Goal: Task Accomplishment & Management: Complete application form

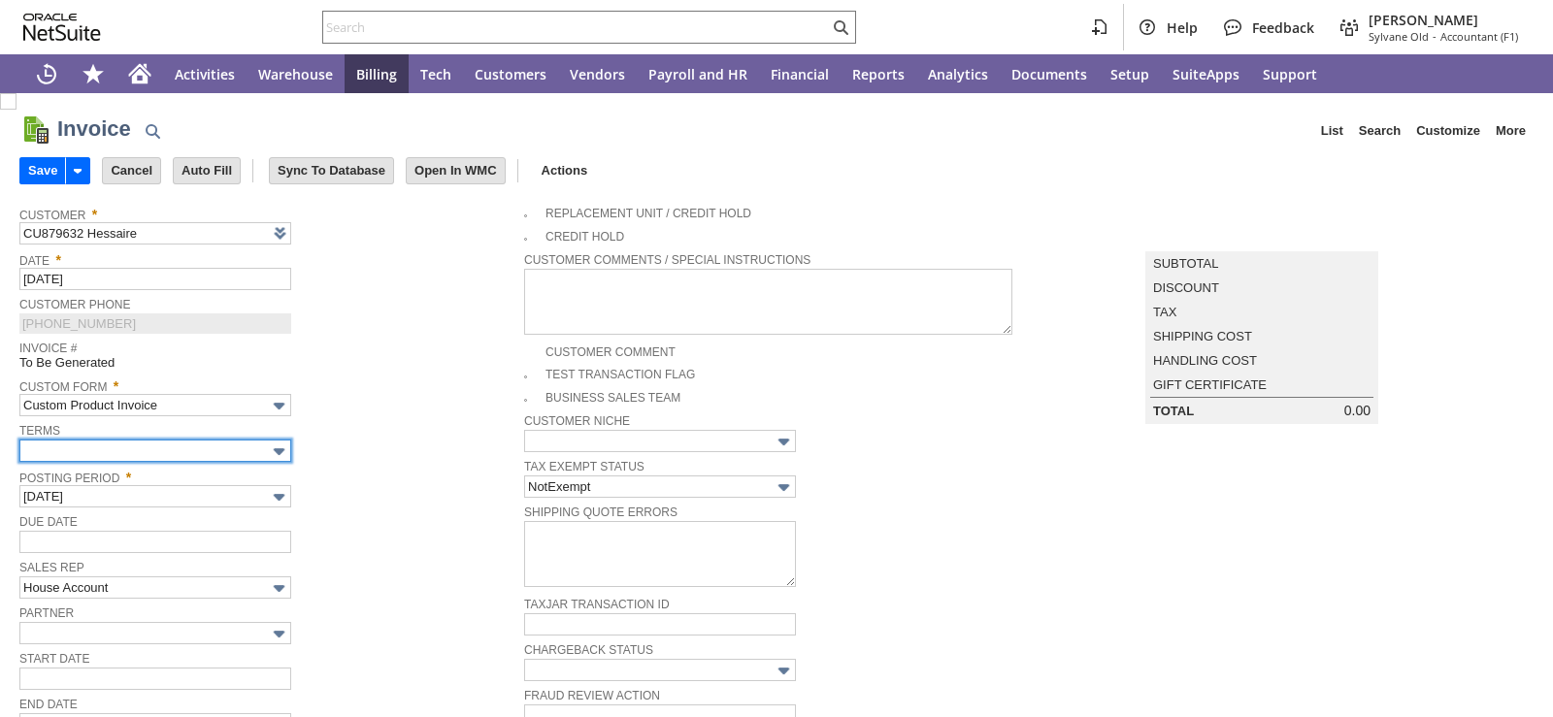
click at [244, 457] on input "text" at bounding box center [155, 451] width 272 height 22
type input "[DATE]"
type input "Add"
type input "Copy Previous"
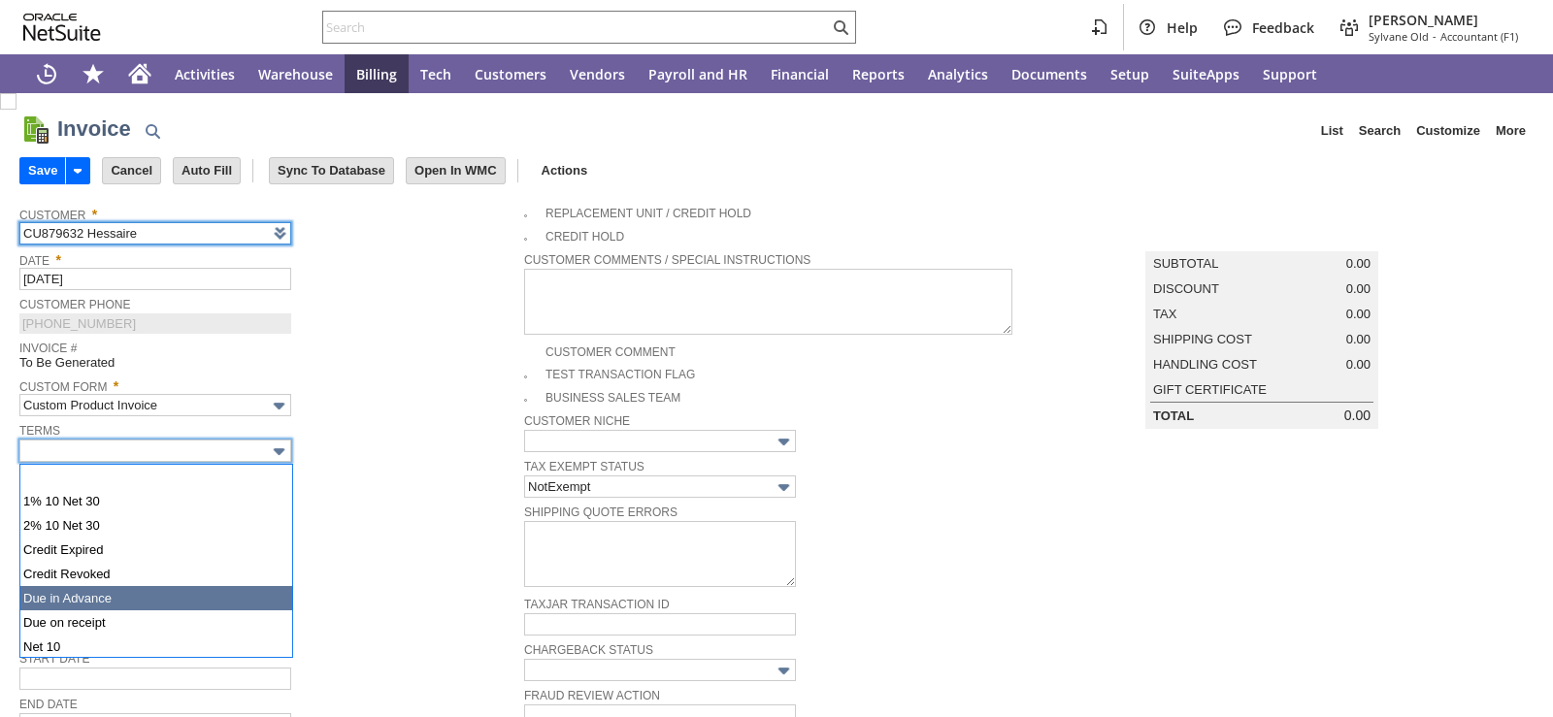
scroll to position [97, 0]
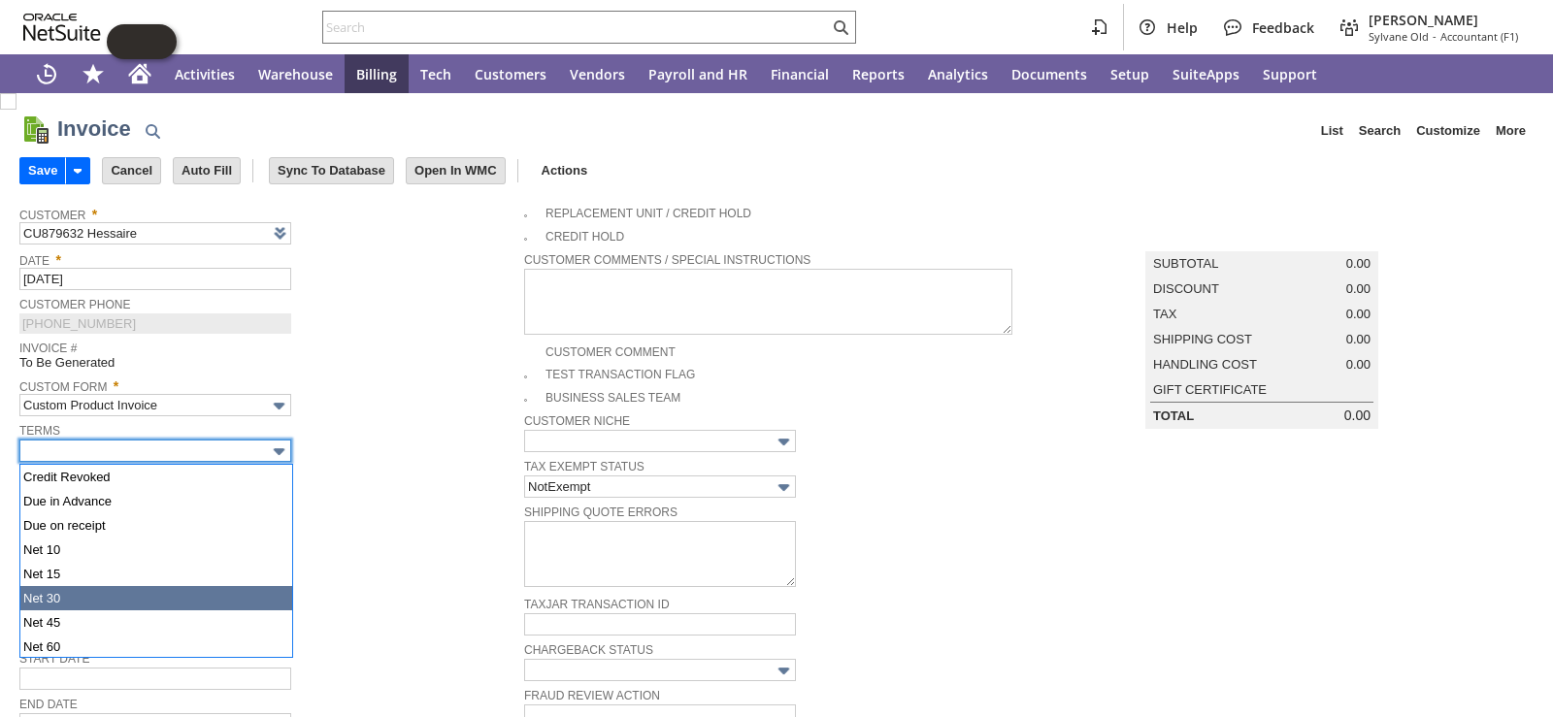
type input "Net 30"
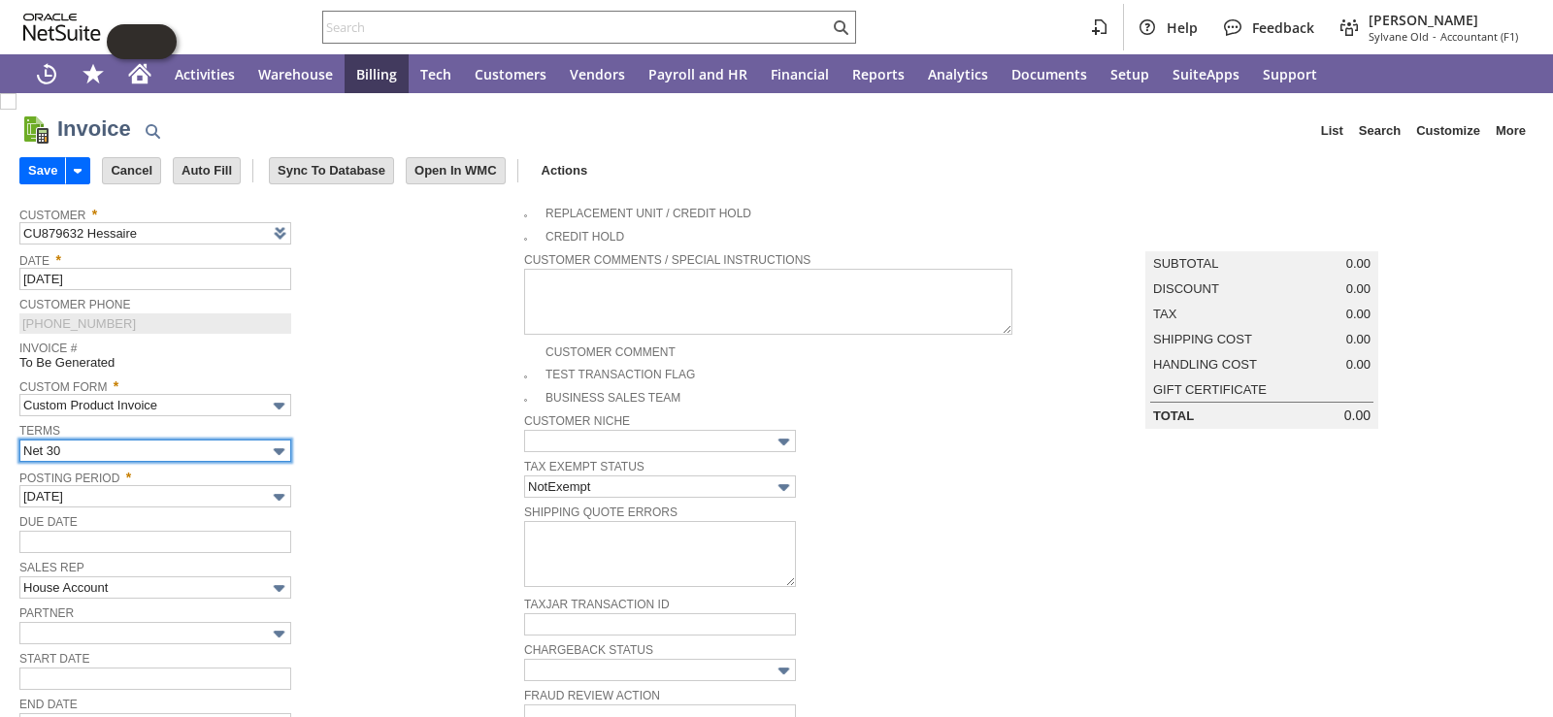
type input "[DATE]"
click at [338, 500] on div "Posting Period * Oct 2025" at bounding box center [266, 486] width 495 height 44
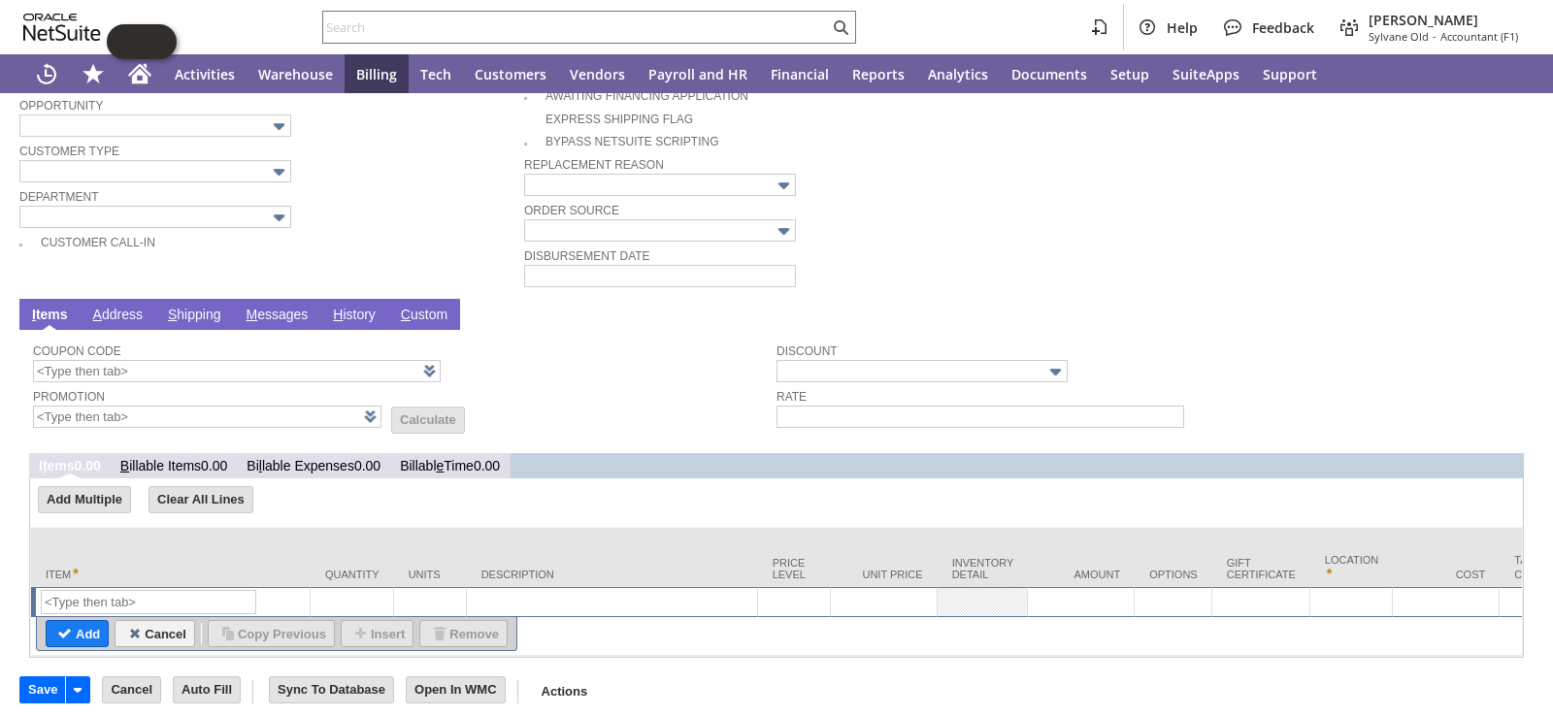
scroll to position [788, 0]
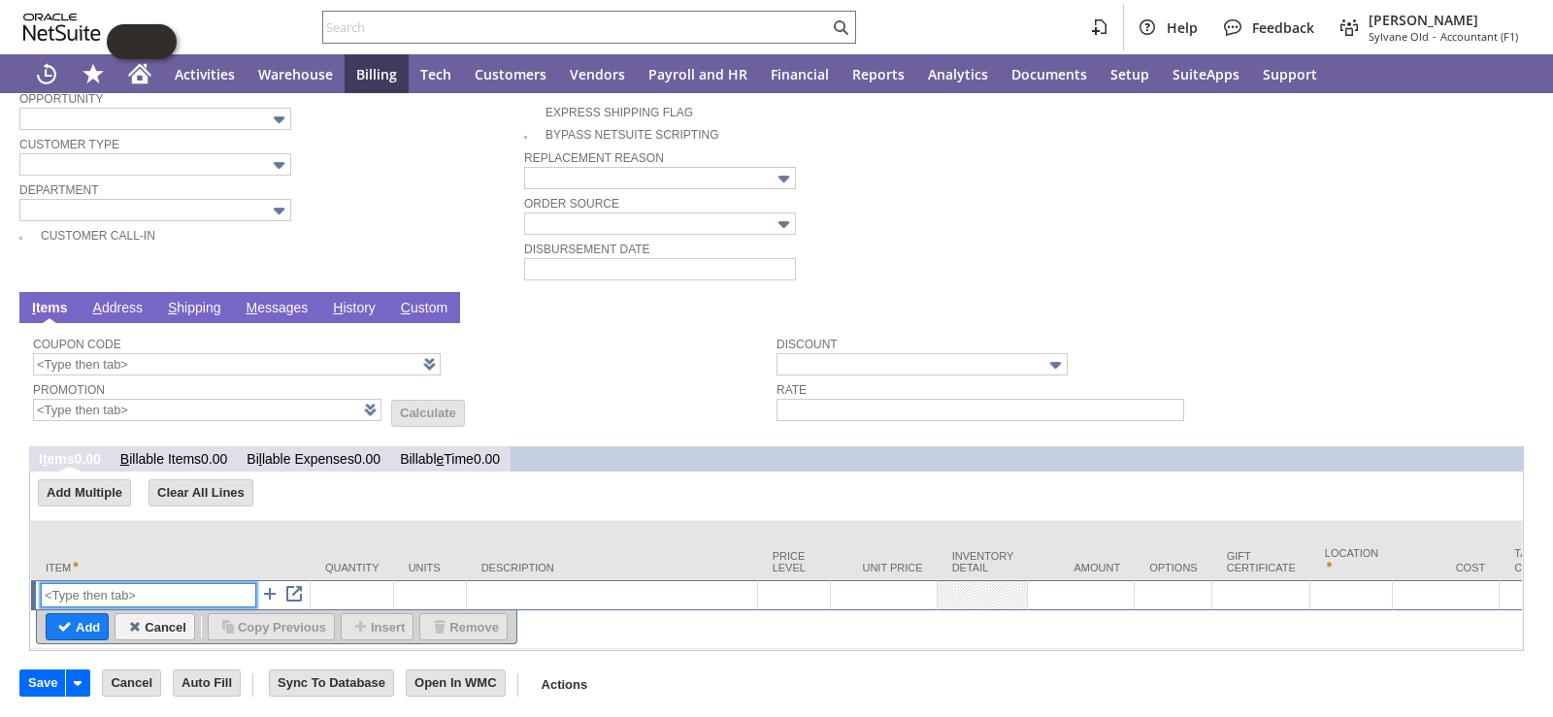
click at [122, 583] on input "text" at bounding box center [148, 595] width 215 height 24
type input "Marketing Co-op"
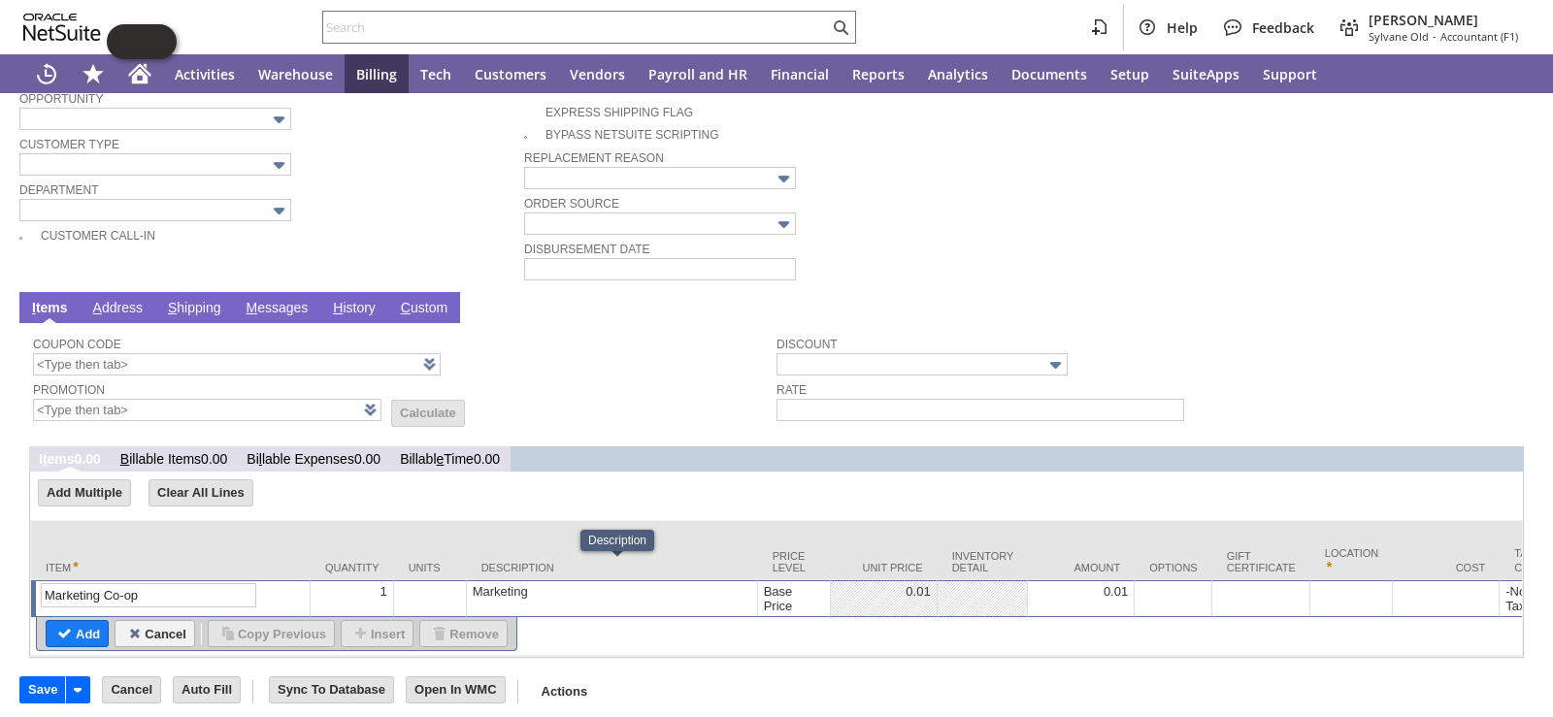
click at [548, 583] on div "Marketing" at bounding box center [612, 591] width 280 height 16
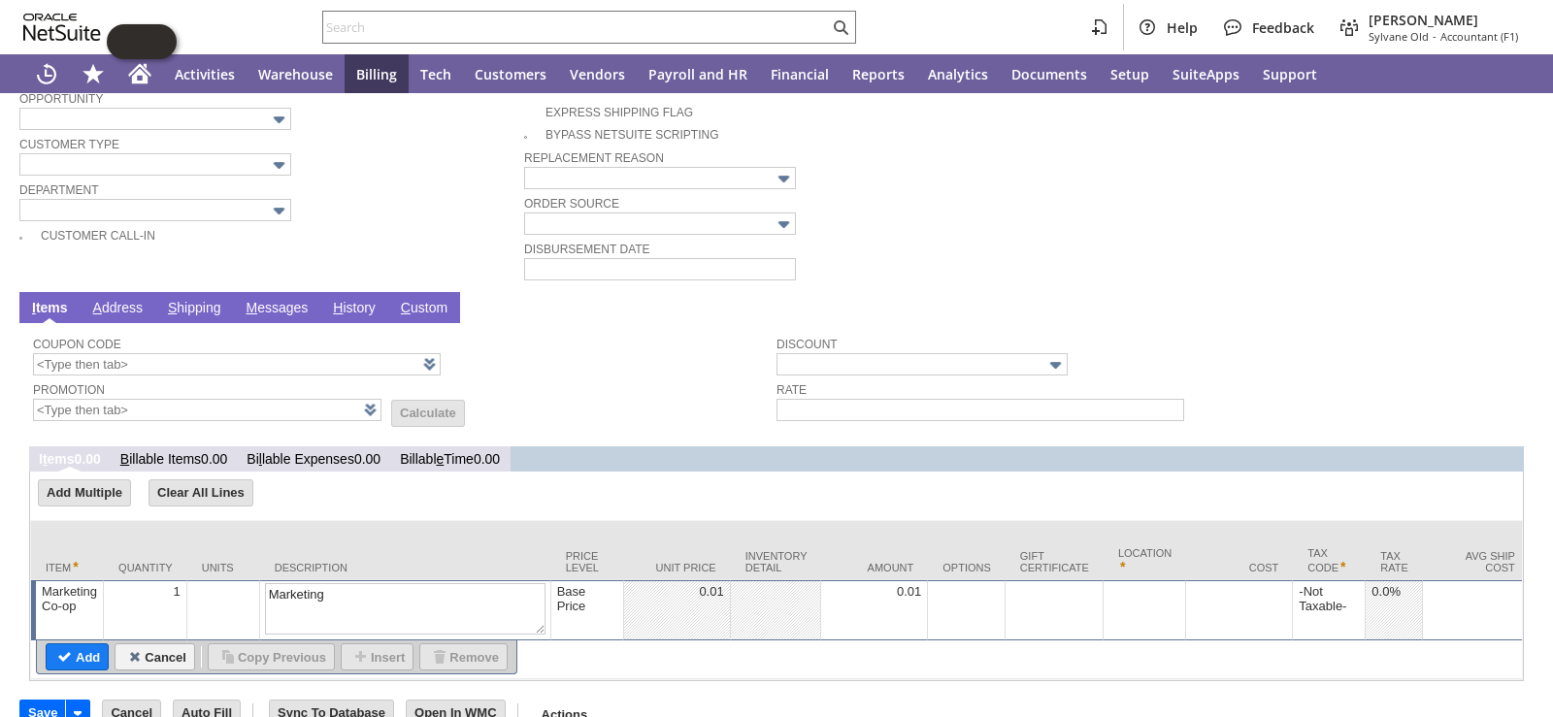
drag, startPoint x: 392, startPoint y: 577, endPoint x: 122, endPoint y: 565, distance: 270.1
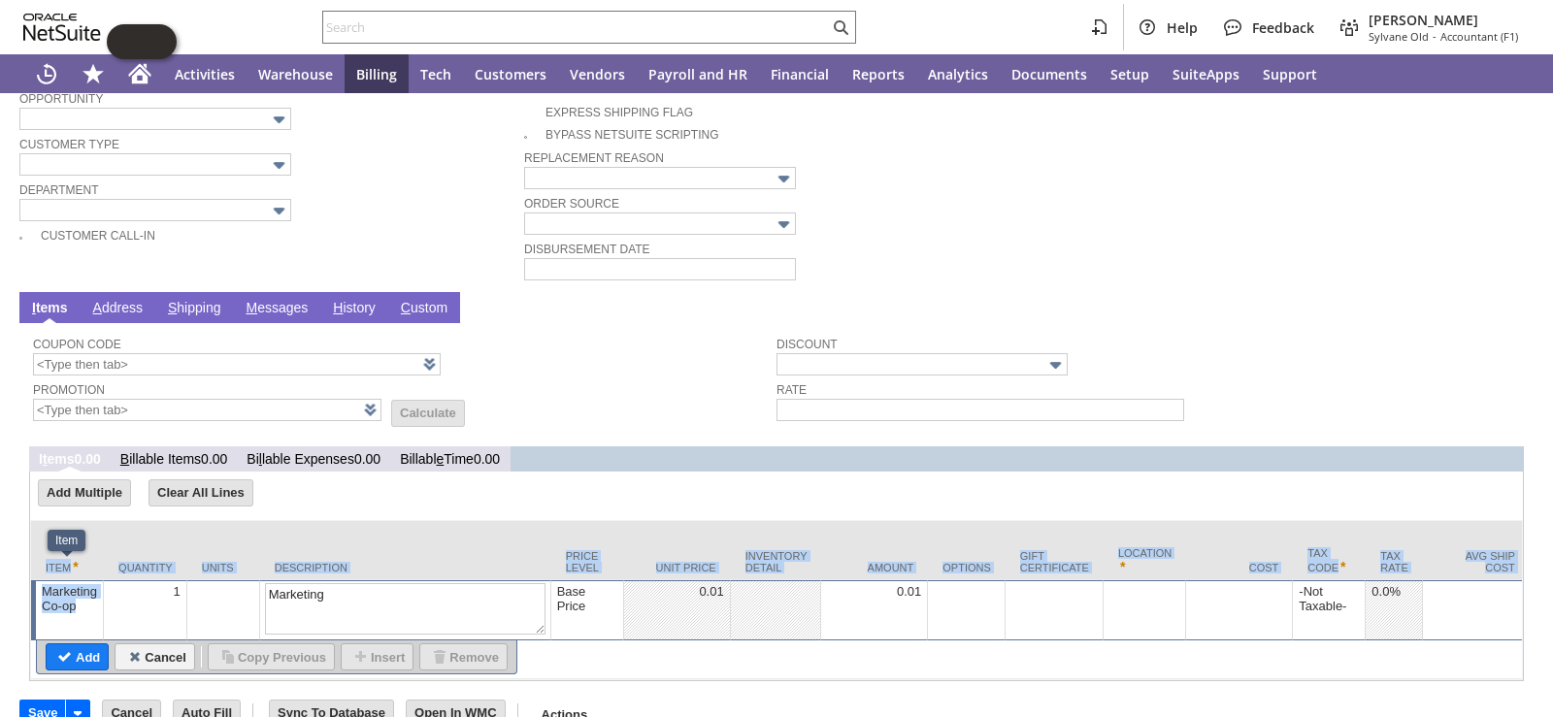
drag, startPoint x: 78, startPoint y: 588, endPoint x: 22, endPoint y: 575, distance: 56.7
click at [22, 575] on div "Coupon Code Promotion List Calculate Discount Rate I t ems 0.00 B illable Items…" at bounding box center [776, 502] width 1514 height 358
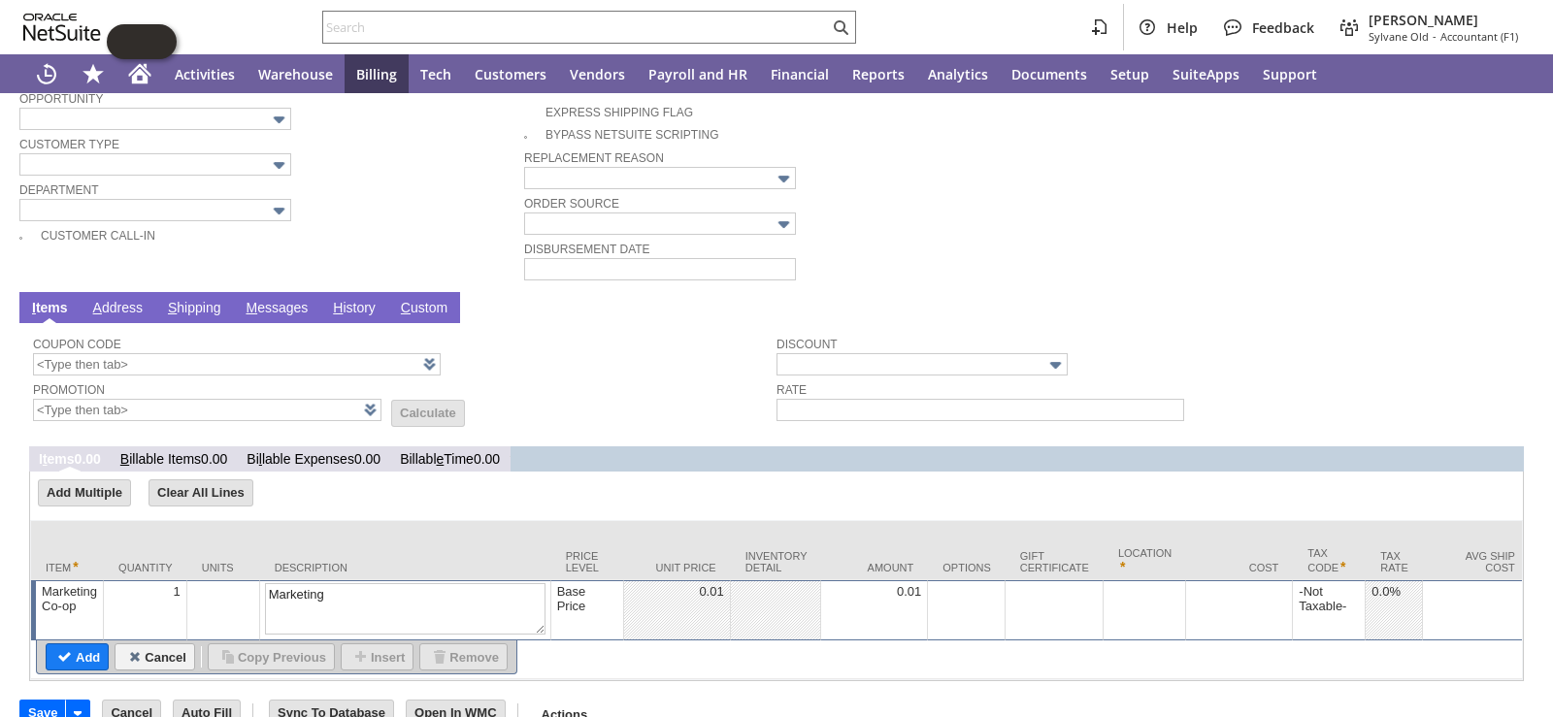
click at [536, 338] on div "Coupon Code" at bounding box center [400, 354] width 734 height 44
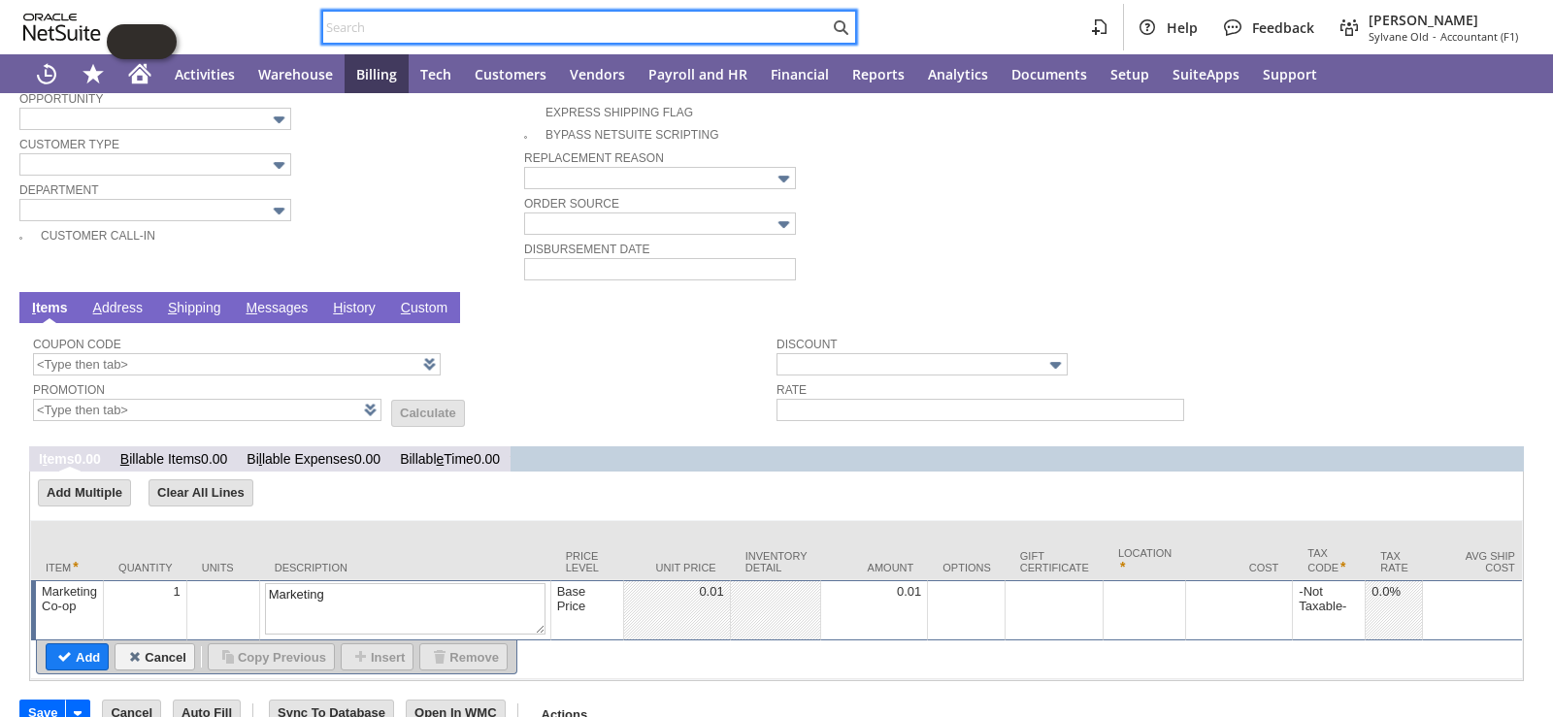
click at [528, 22] on input "text" at bounding box center [576, 27] width 506 height 23
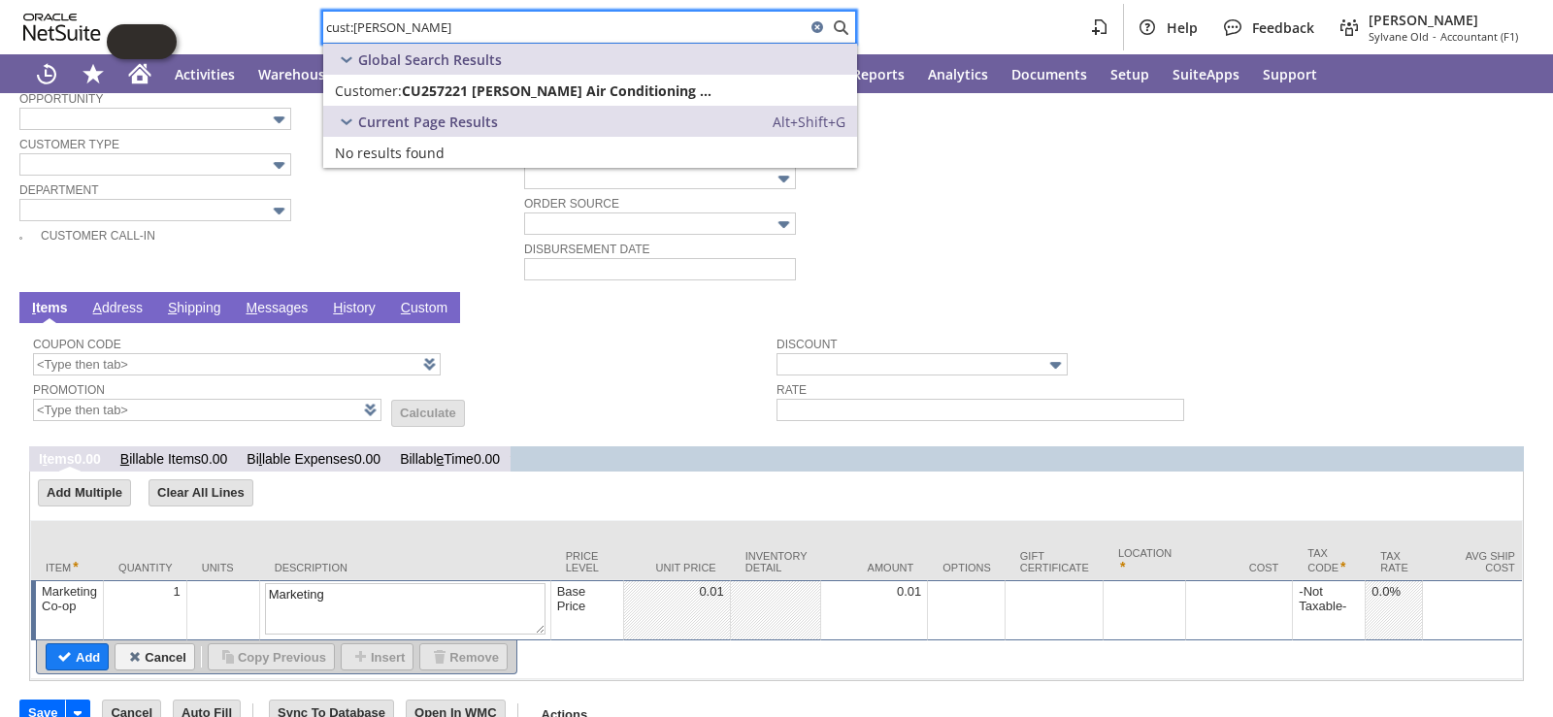
type input "cust:friedrich air"
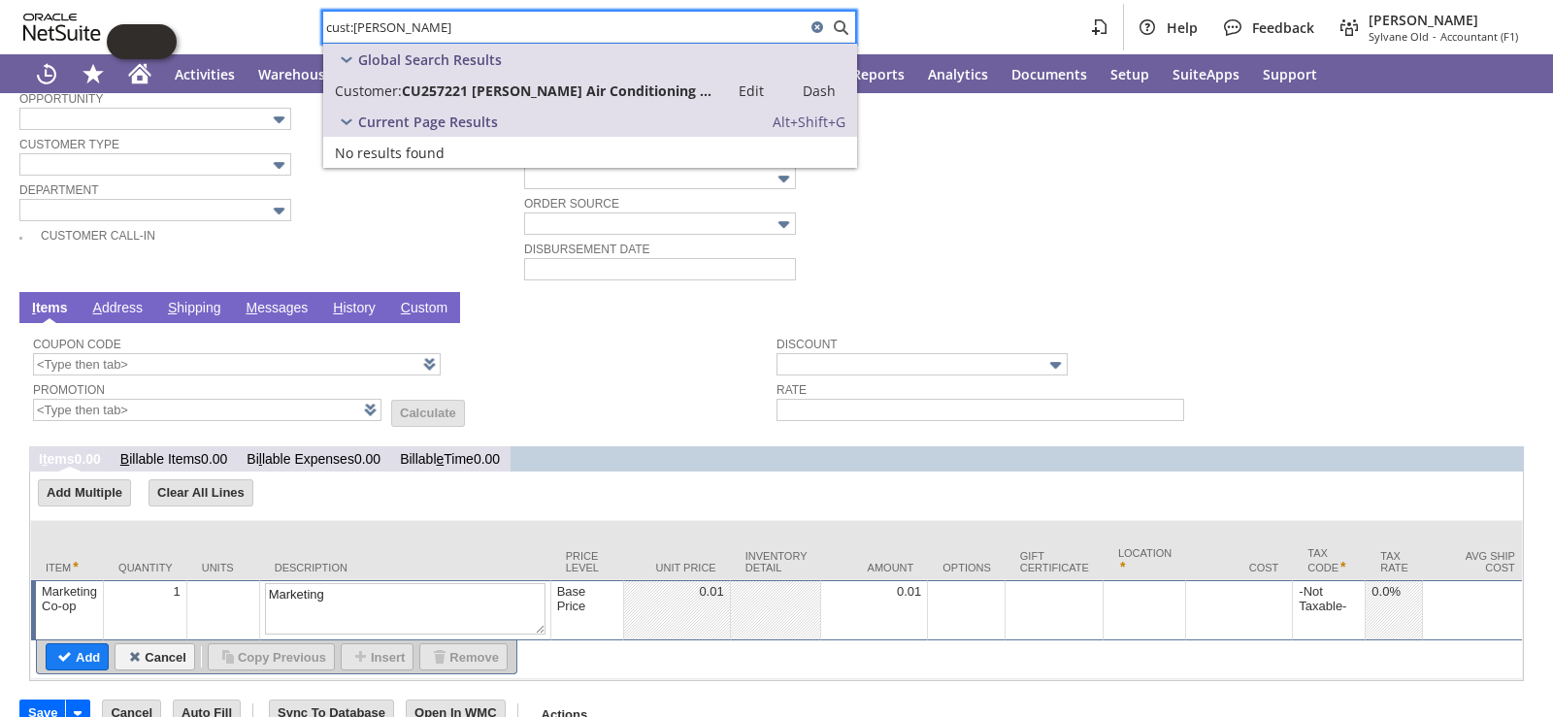
click at [512, 90] on span "CU257221 [PERSON_NAME] Air Conditioning Co." at bounding box center [559, 91] width 315 height 18
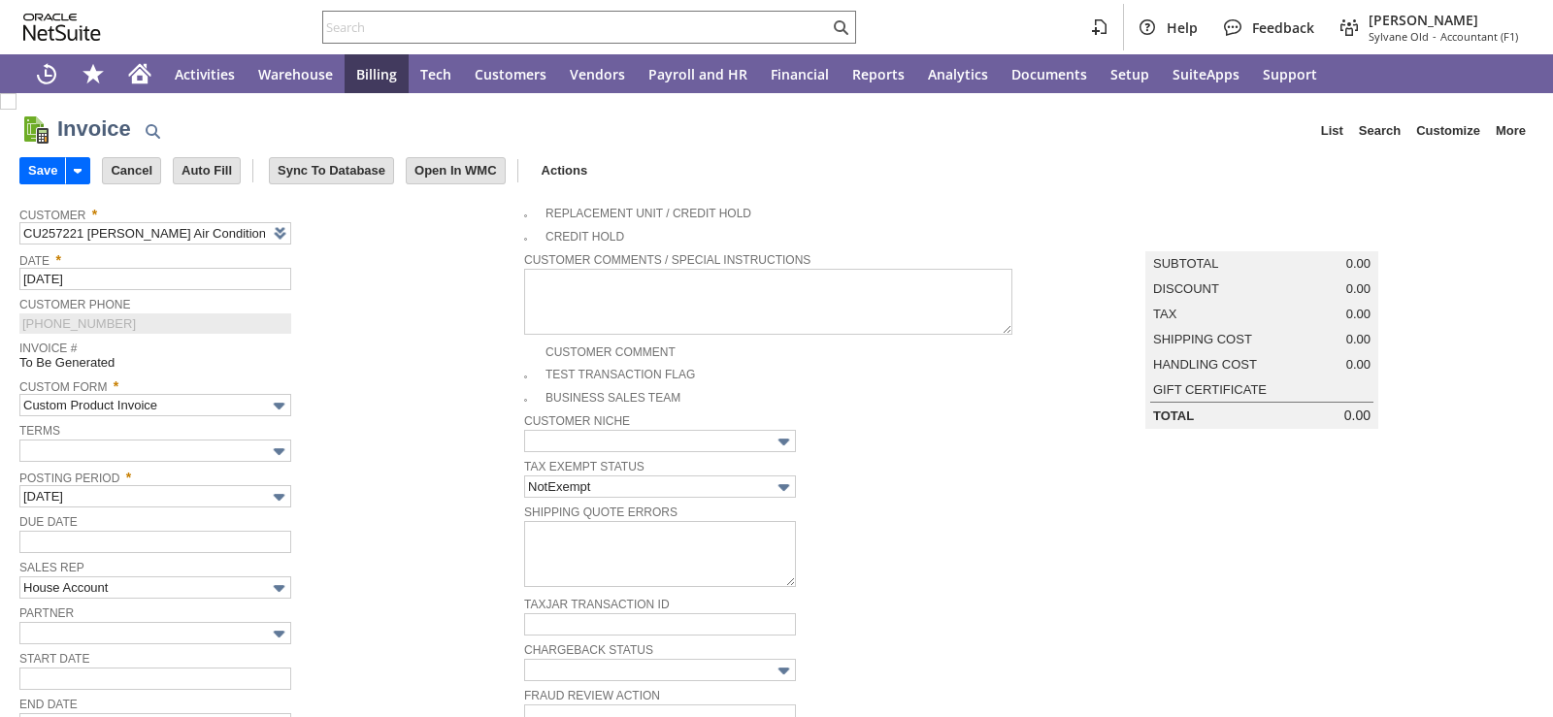
type input "[DATE]"
click at [368, 351] on span "Invoice #" at bounding box center [266, 345] width 495 height 19
click at [464, 355] on span "Invoice #" at bounding box center [266, 345] width 495 height 19
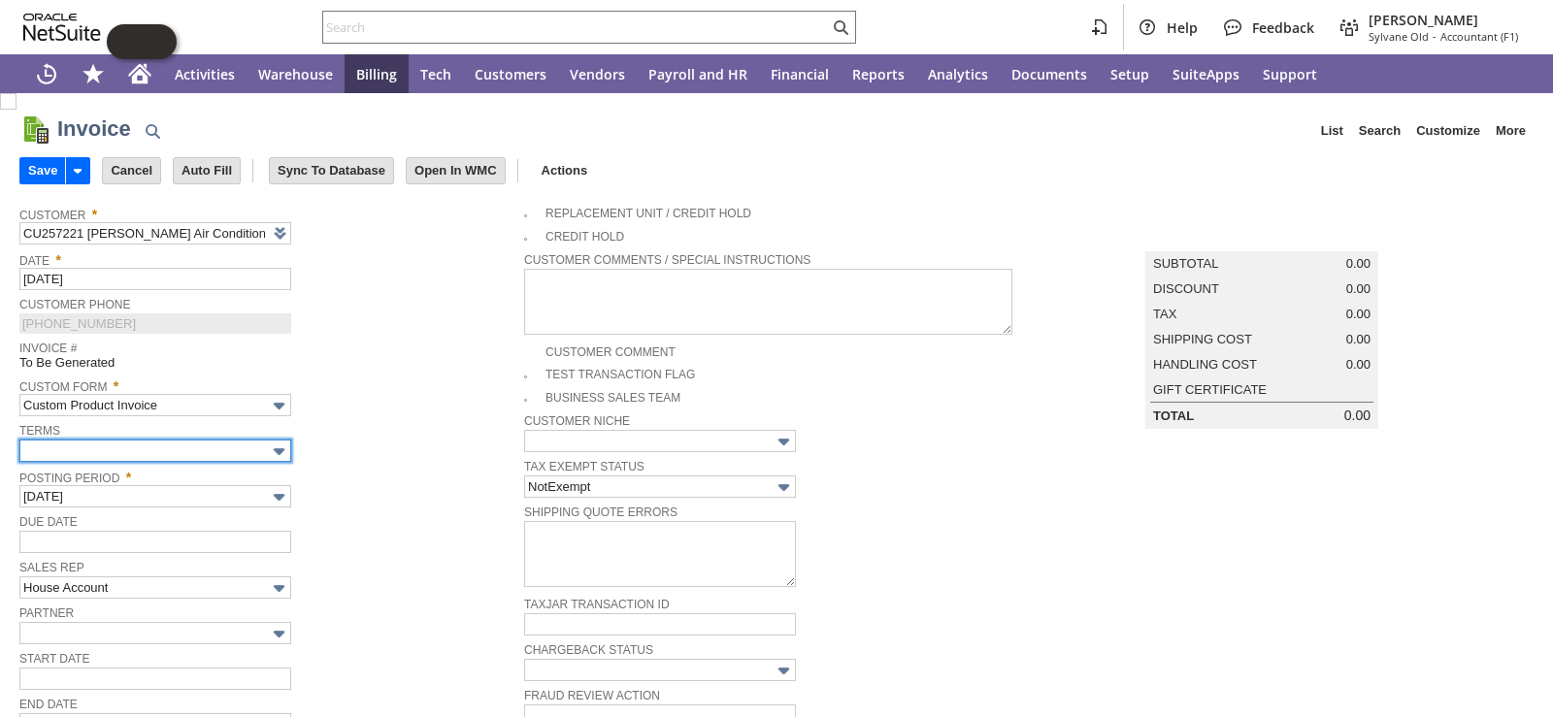
click at [141, 462] on input "text" at bounding box center [155, 451] width 272 height 22
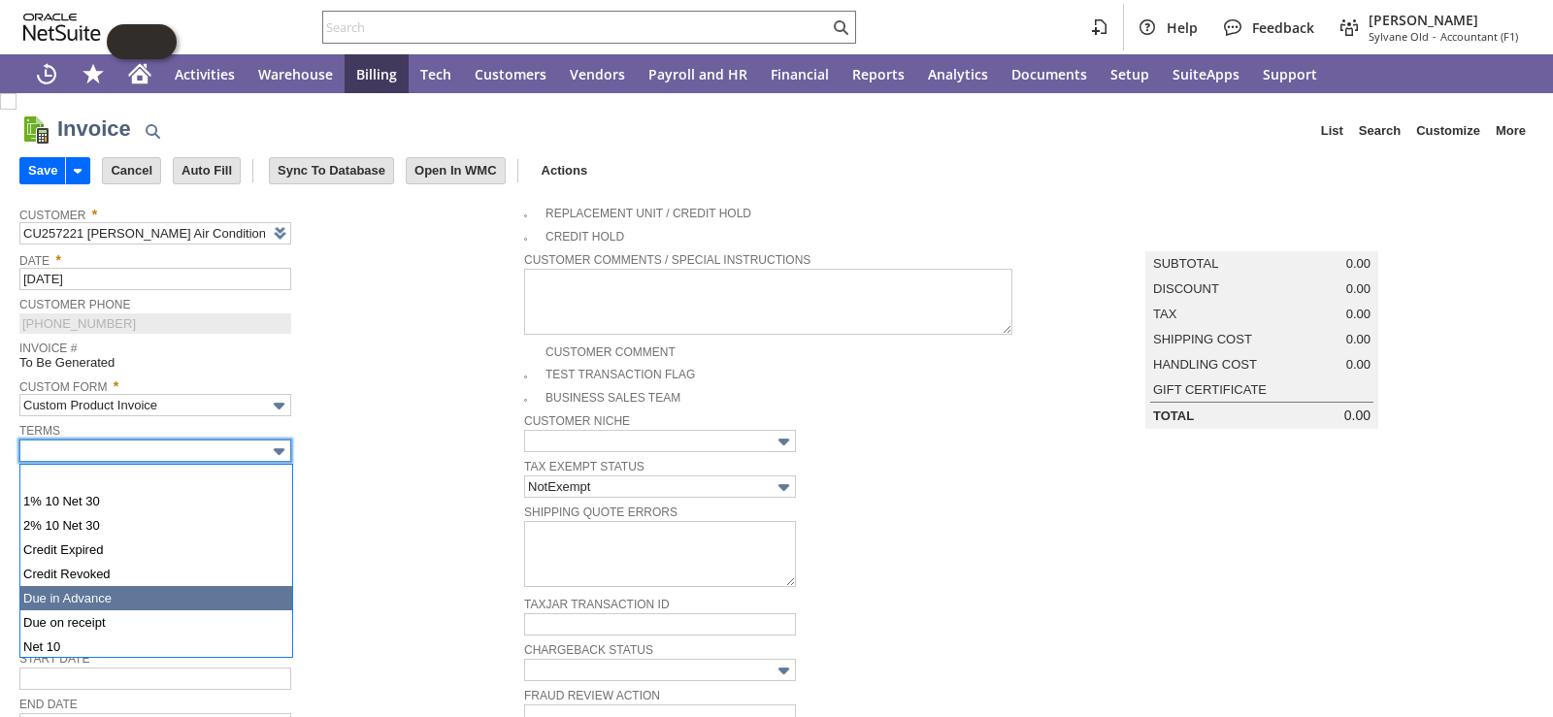
scroll to position [97, 0]
type input "Net 30"
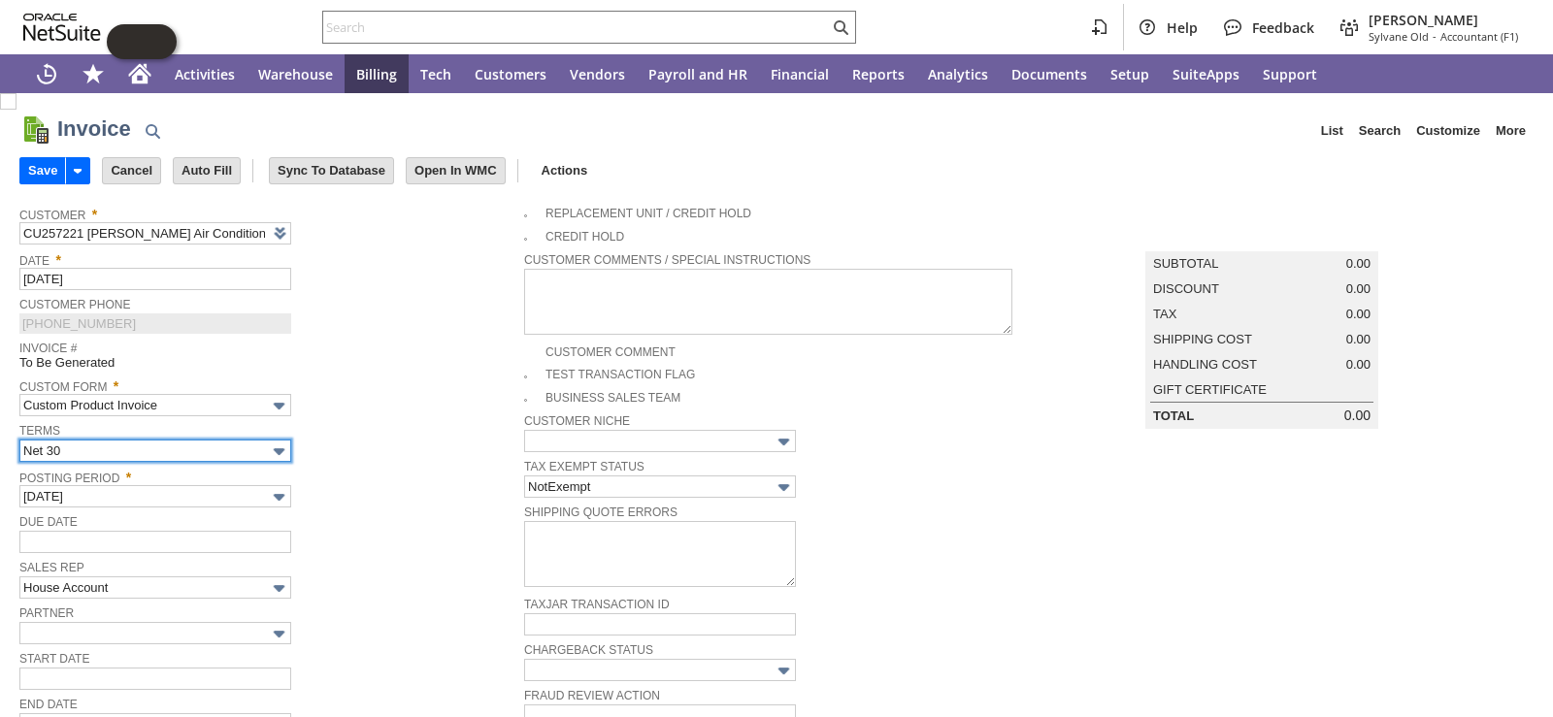
type input "[DATE]"
click at [377, 442] on div "Terms Net 30" at bounding box center [266, 440] width 495 height 44
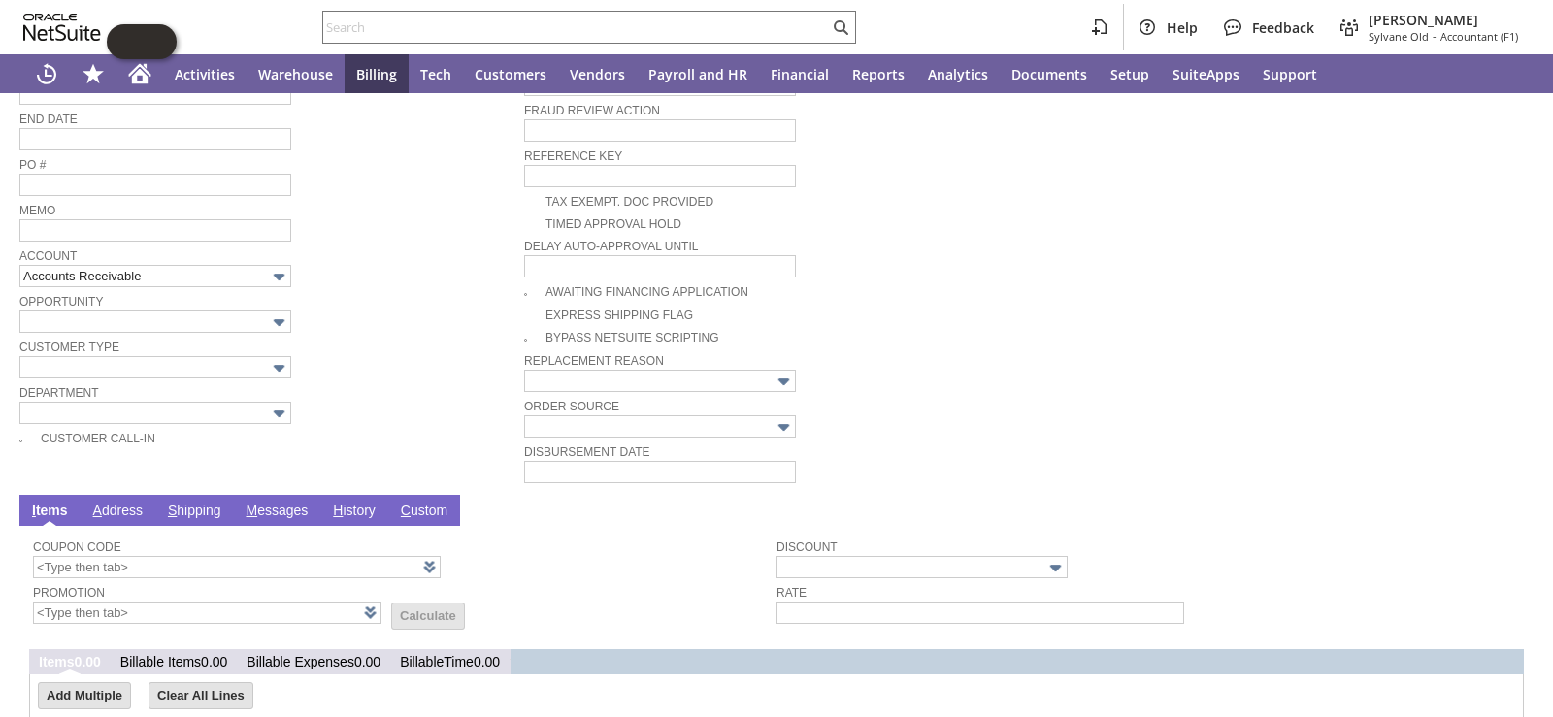
scroll to position [788, 0]
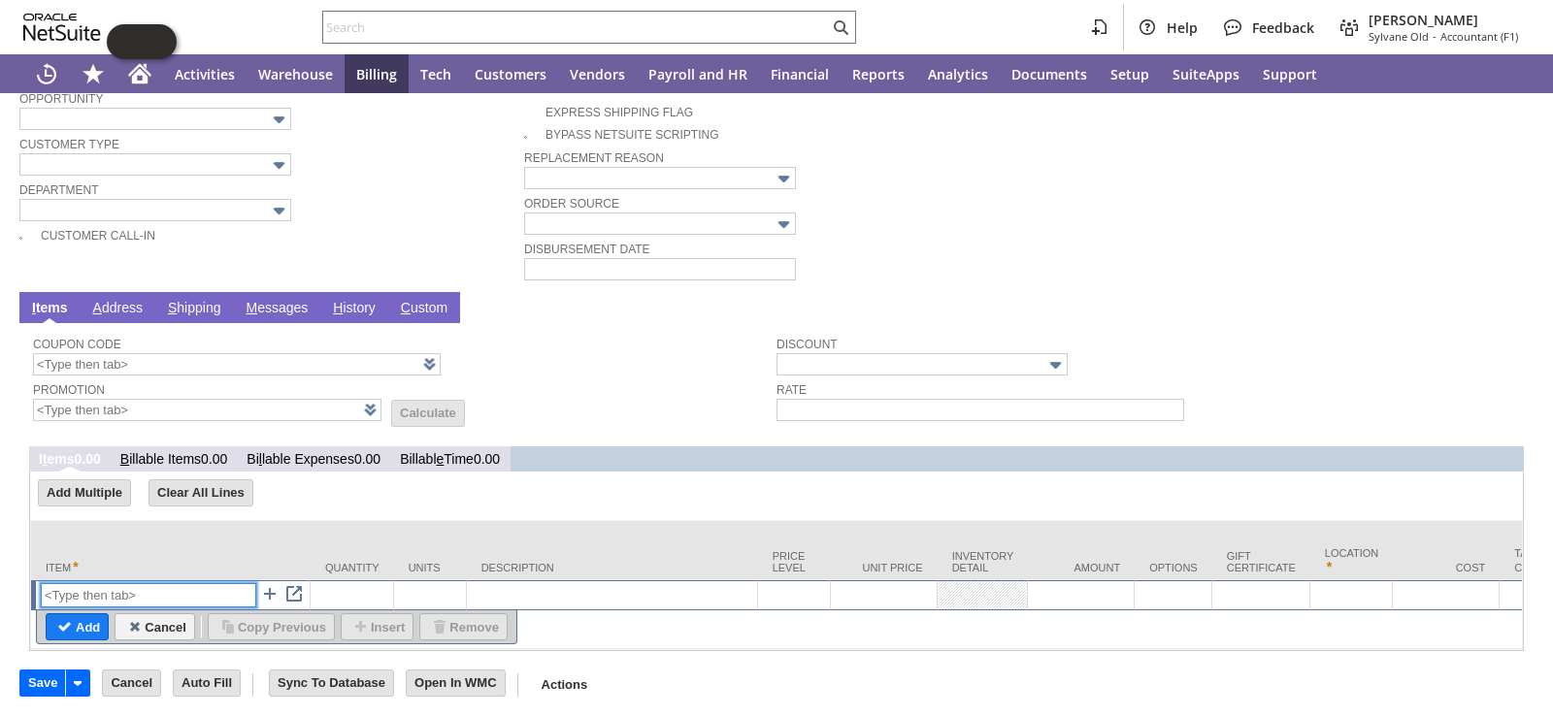
click at [71, 583] on input "text" at bounding box center [148, 595] width 215 height 24
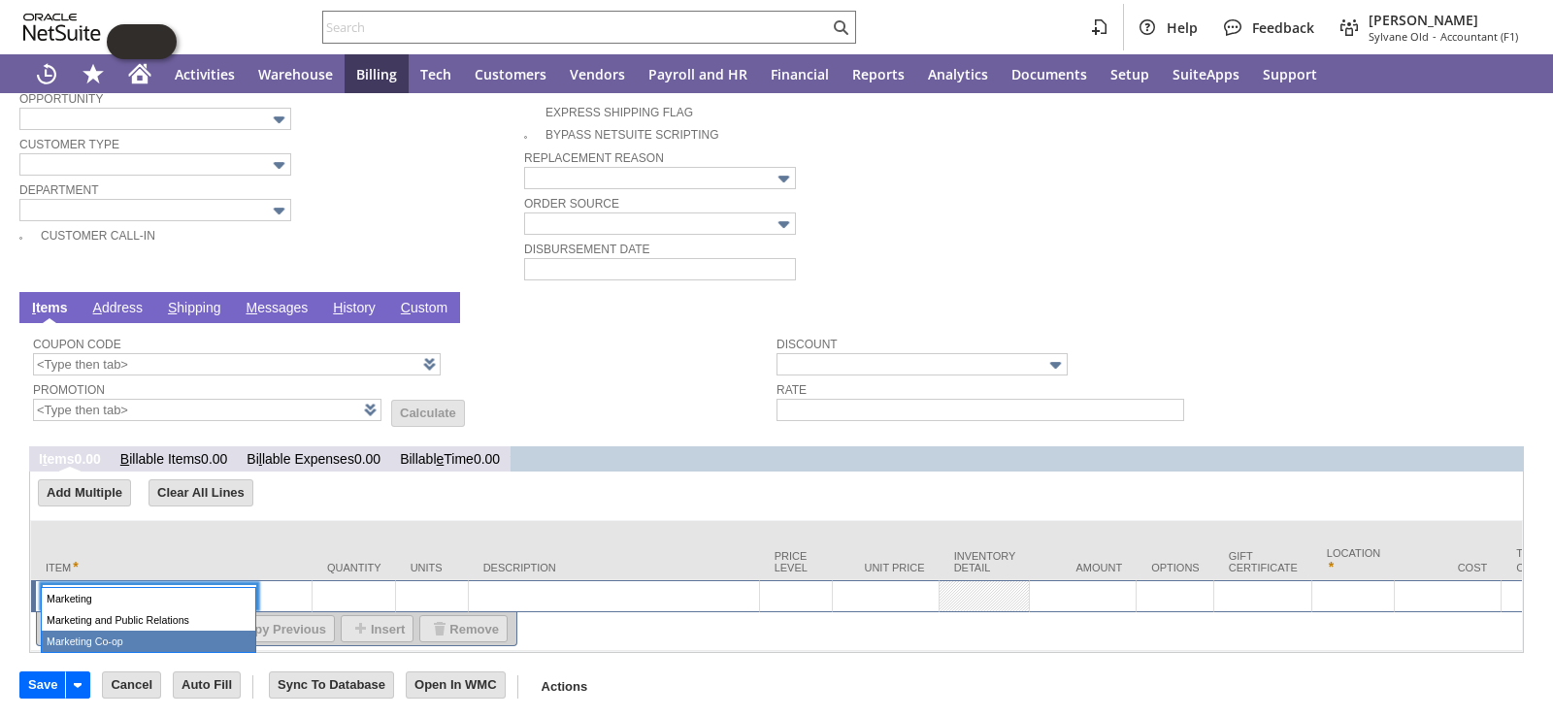
type input "Marketing Co-op"
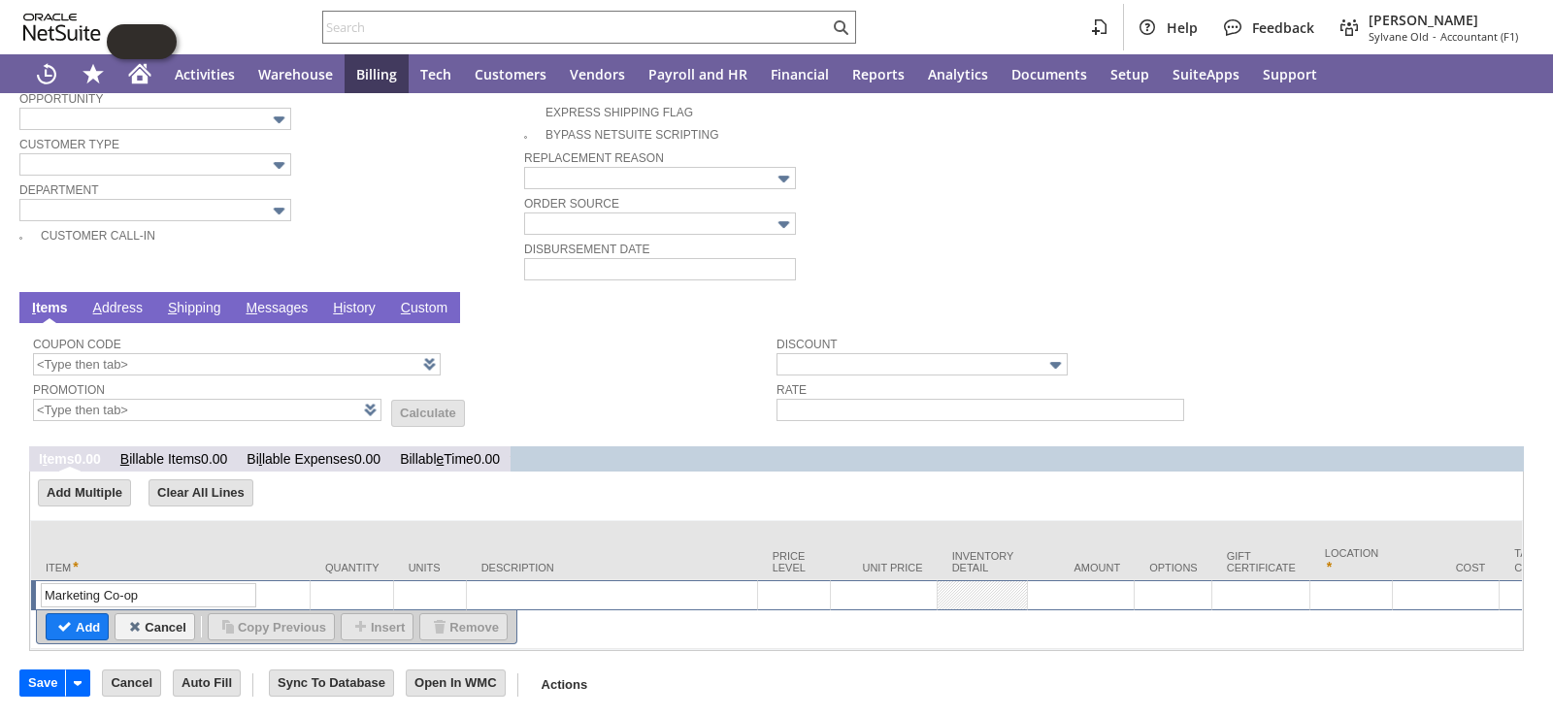
type input "1"
type textarea "Marketing"
click at [345, 580] on td at bounding box center [352, 595] width 83 height 30
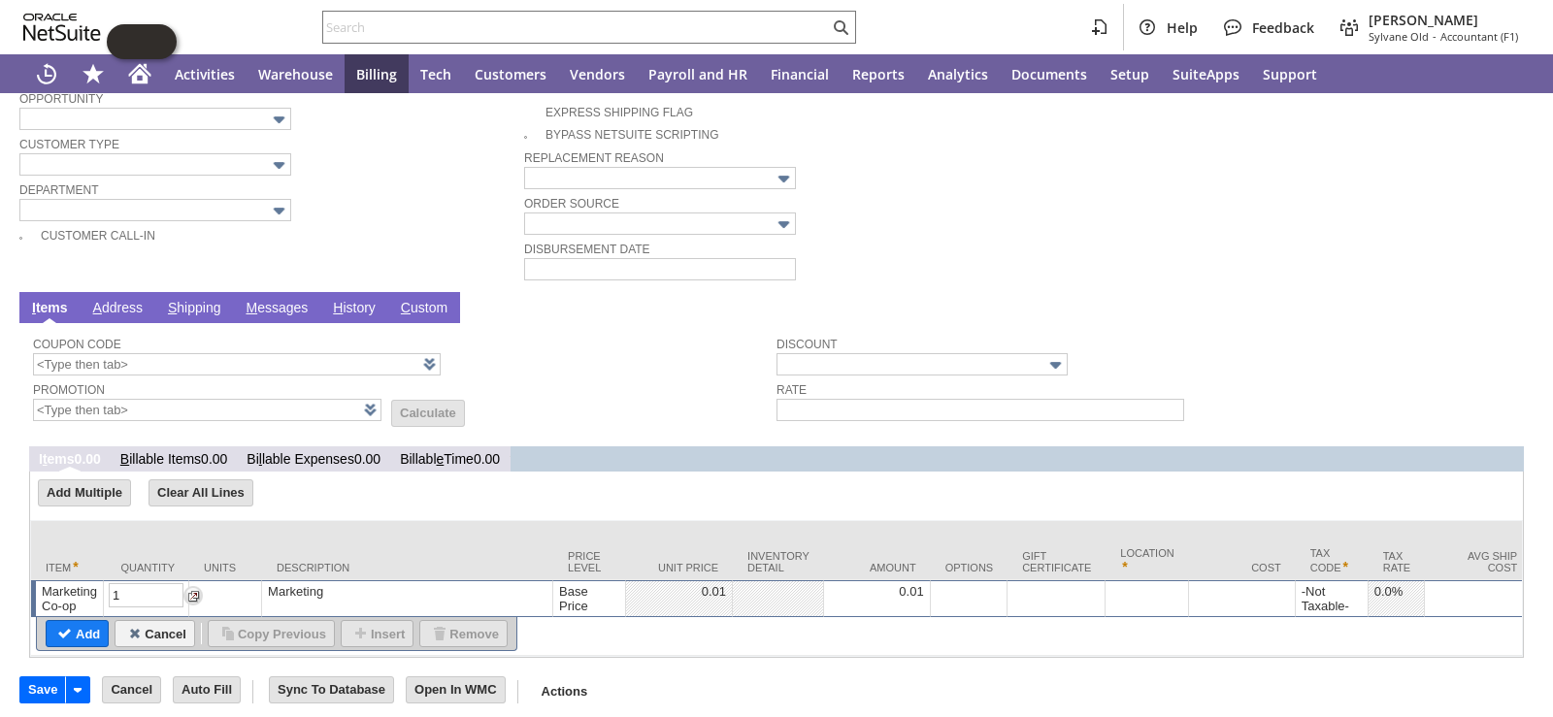
click at [331, 583] on div "Marketing" at bounding box center [407, 591] width 280 height 16
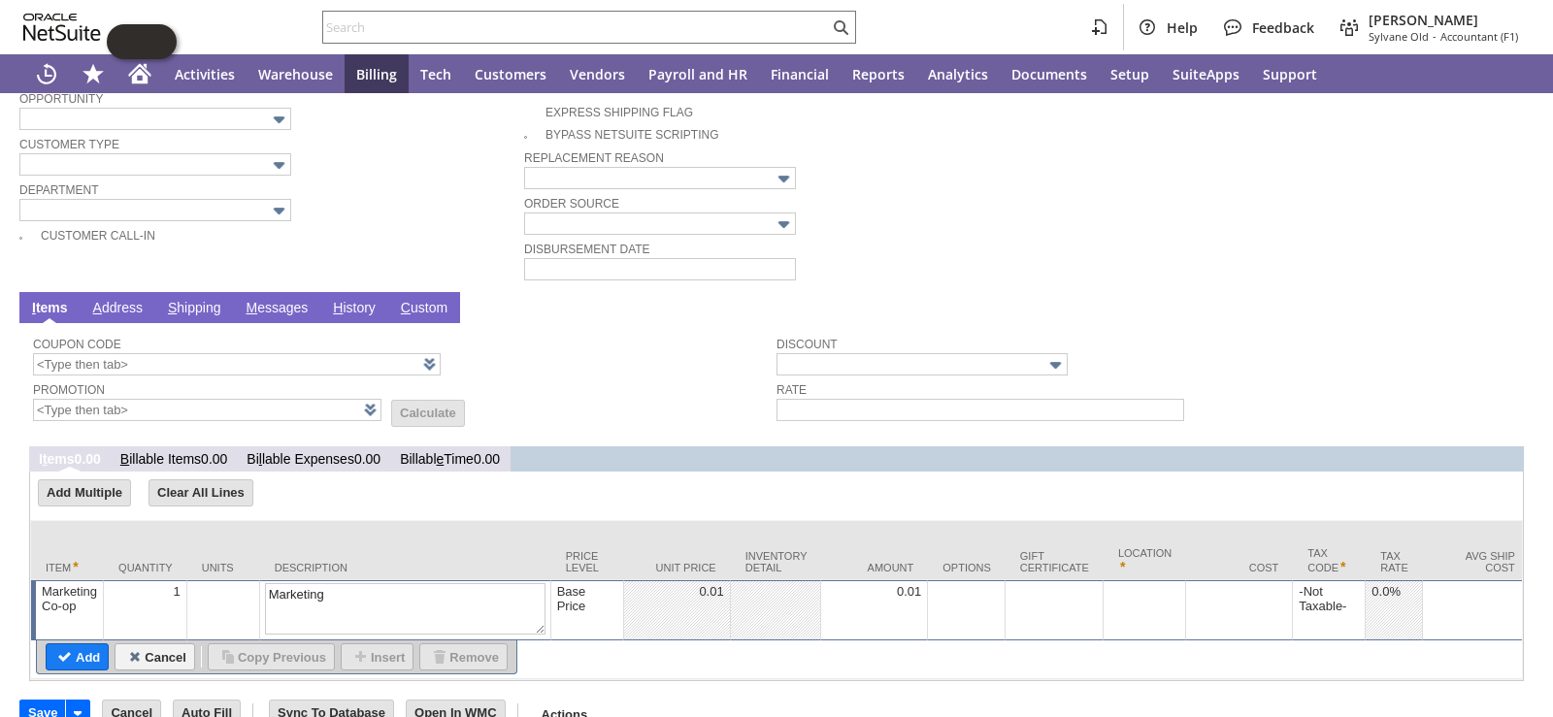
drag, startPoint x: 340, startPoint y: 577, endPoint x: 115, endPoint y: 556, distance: 225.2
click at [310, 583] on textarea "2025 (1 of 2)" at bounding box center [405, 608] width 280 height 51
type textarea "2025 (2 of 2)"
click at [577, 595] on td "Base Price" at bounding box center [587, 610] width 73 height 60
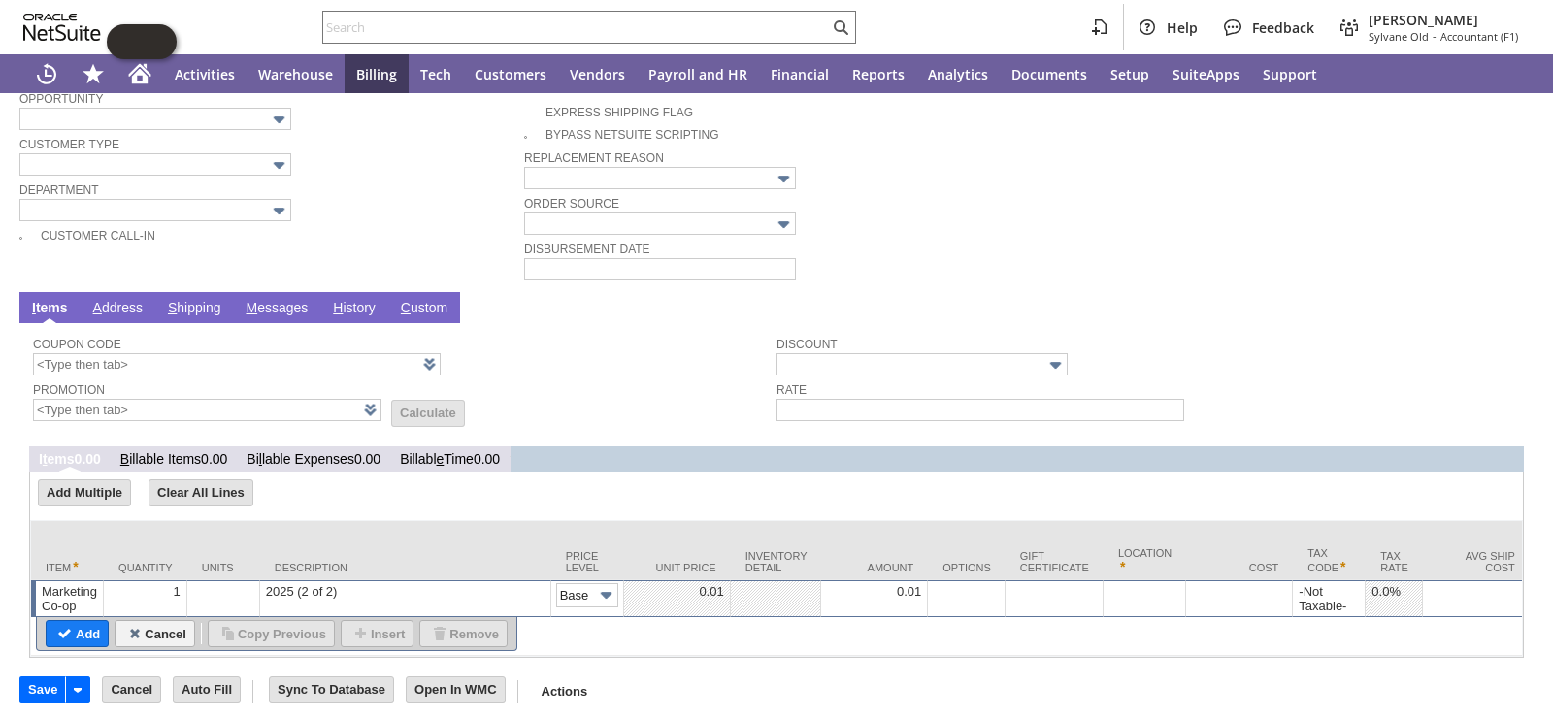
scroll to position [0, 0]
click at [540, 593] on td "2025 (2 of 2)" at bounding box center [405, 598] width 291 height 37
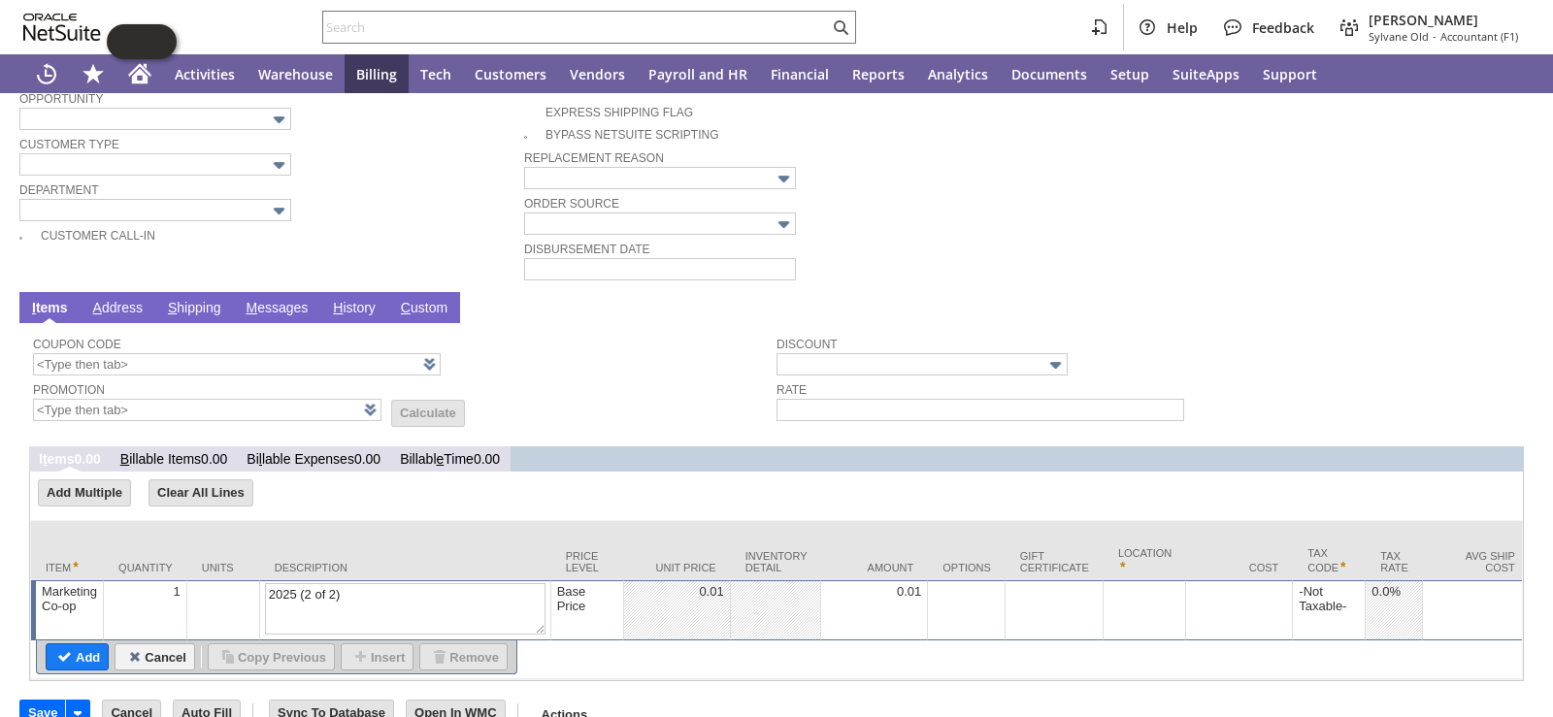
click at [577, 583] on div "Base Price" at bounding box center [587, 598] width 62 height 31
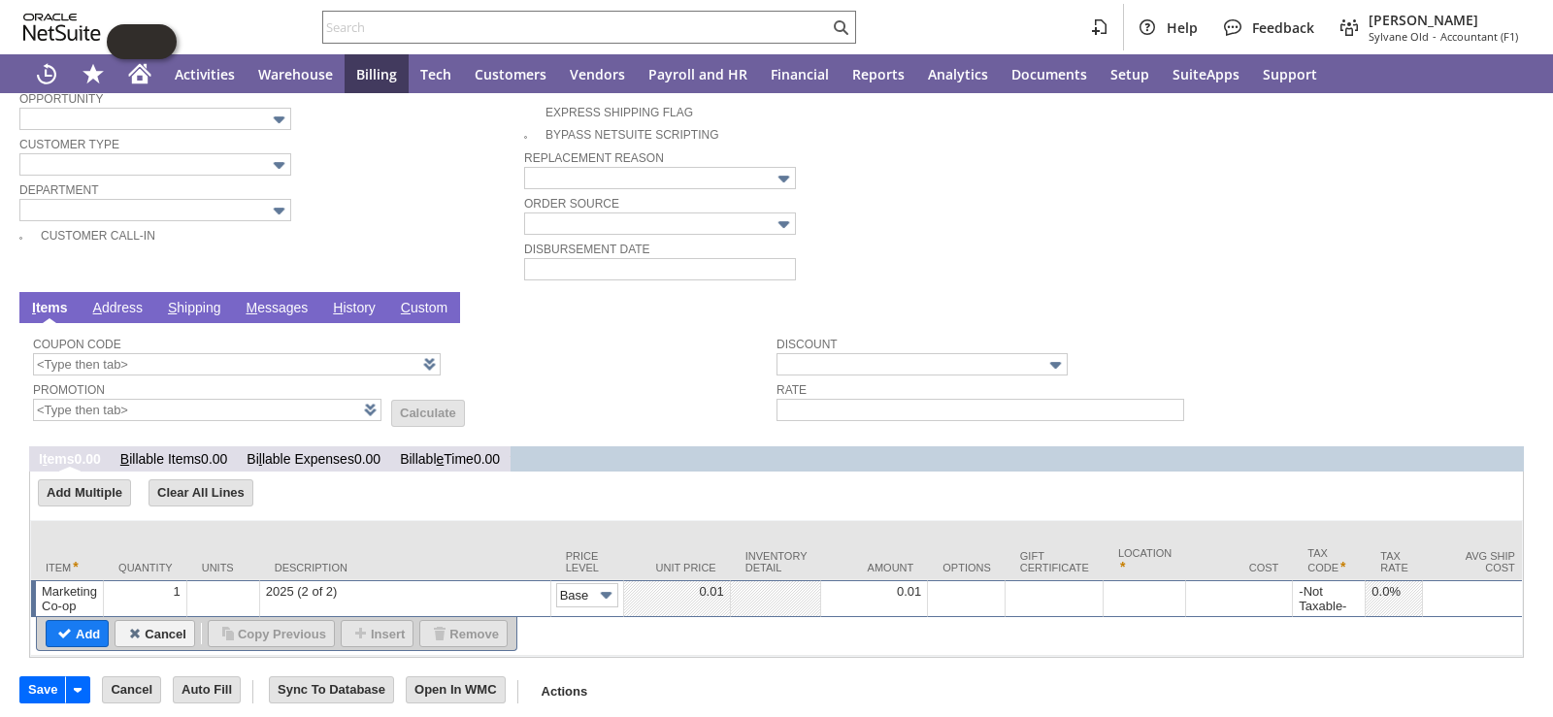
click at [596, 584] on img at bounding box center [606, 595] width 22 height 22
type input "Custom"
click at [859, 580] on td at bounding box center [874, 598] width 107 height 37
type input "5000"
click at [88, 621] on input "Add" at bounding box center [77, 633] width 61 height 25
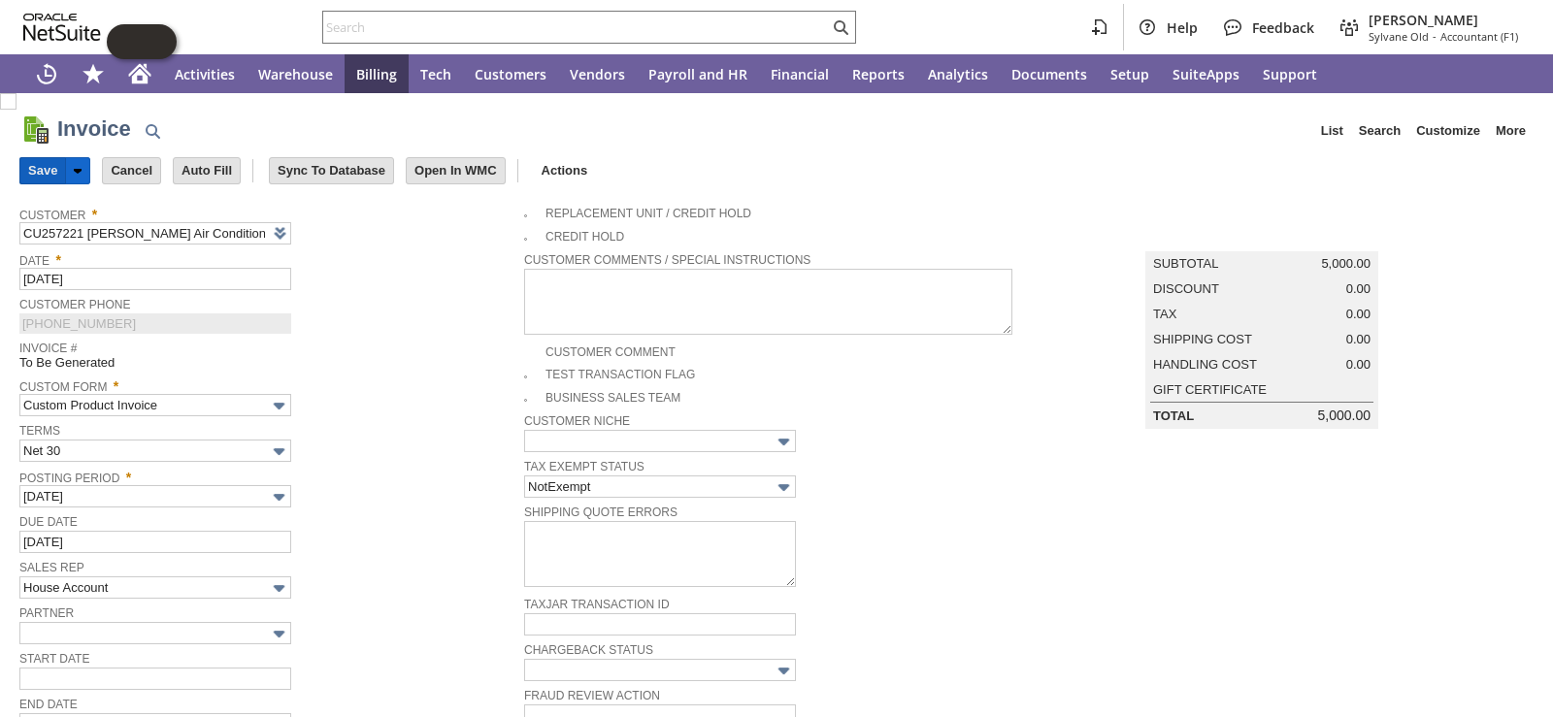
click at [47, 180] on input "Save" at bounding box center [42, 170] width 45 height 25
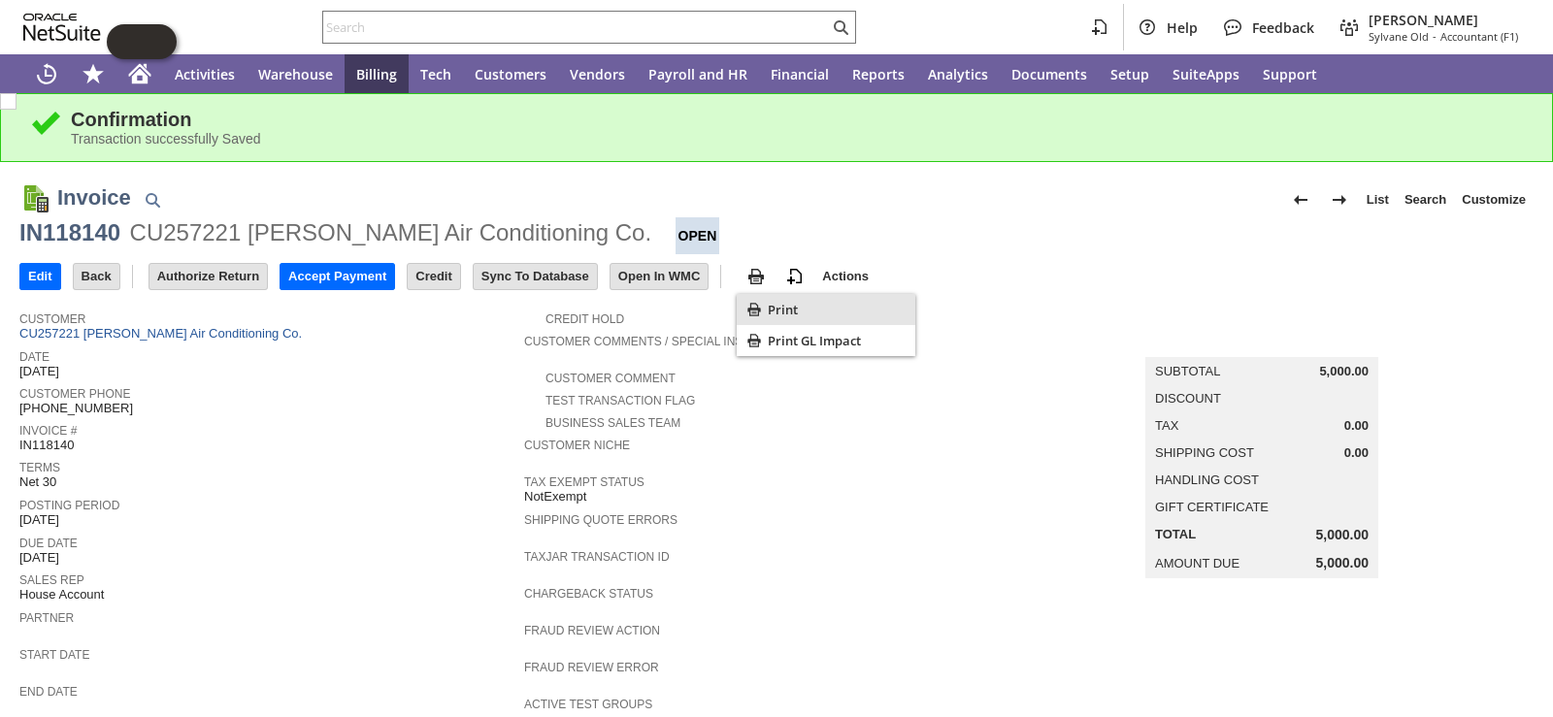
click at [789, 313] on span "Print" at bounding box center [838, 309] width 140 height 17
